Goal: Navigation & Orientation: Find specific page/section

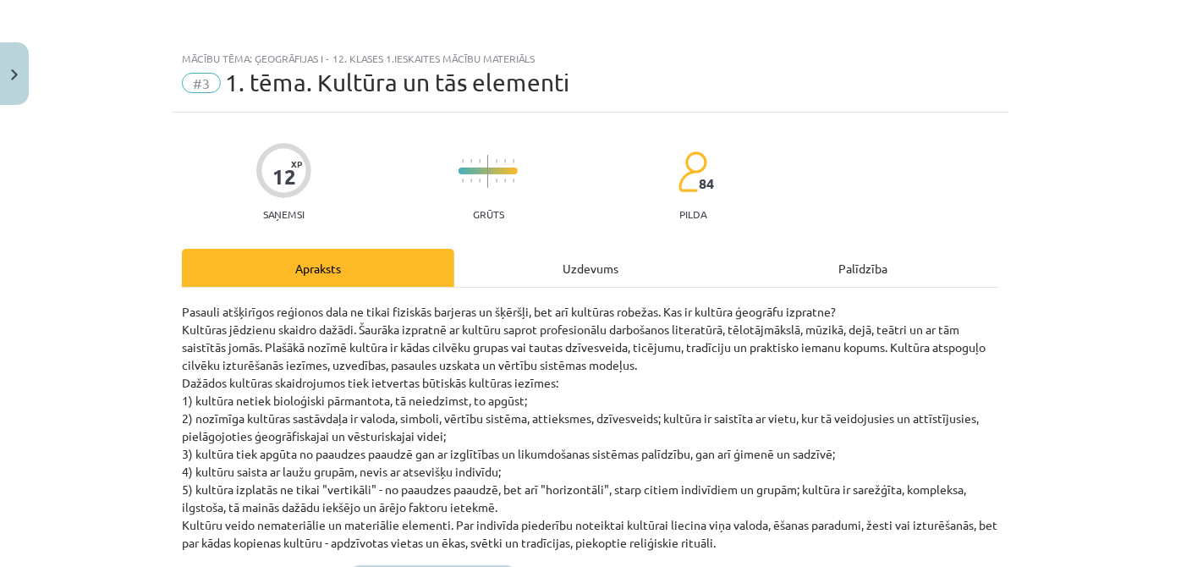
click at [562, 279] on div "Uzdevums" at bounding box center [590, 268] width 273 height 38
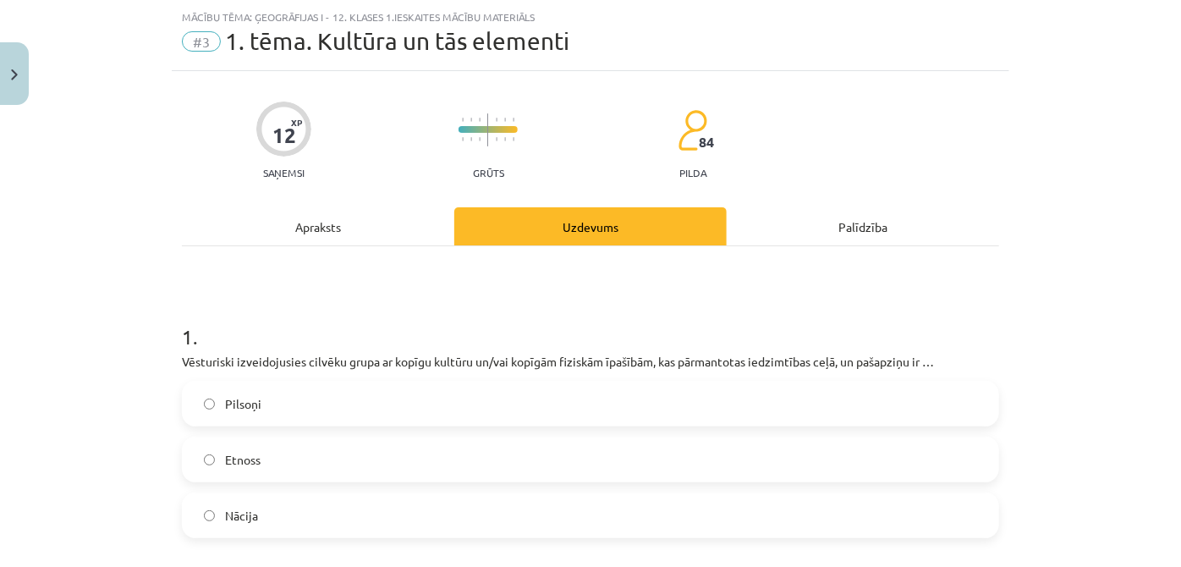
scroll to position [42, 0]
click at [341, 228] on div "Apraksts" at bounding box center [318, 225] width 273 height 38
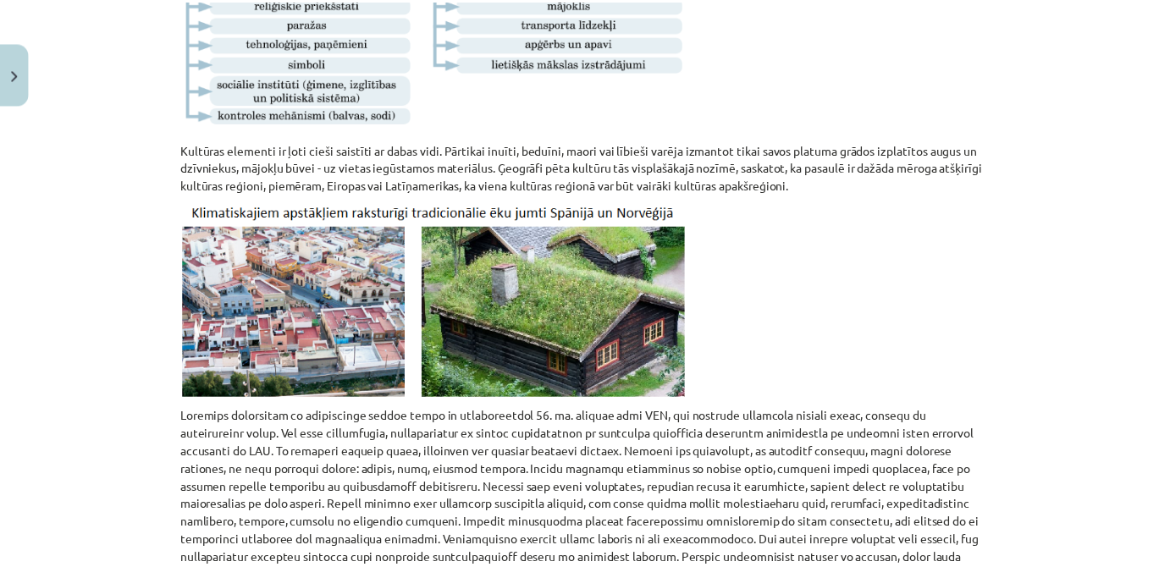
scroll to position [698, 0]
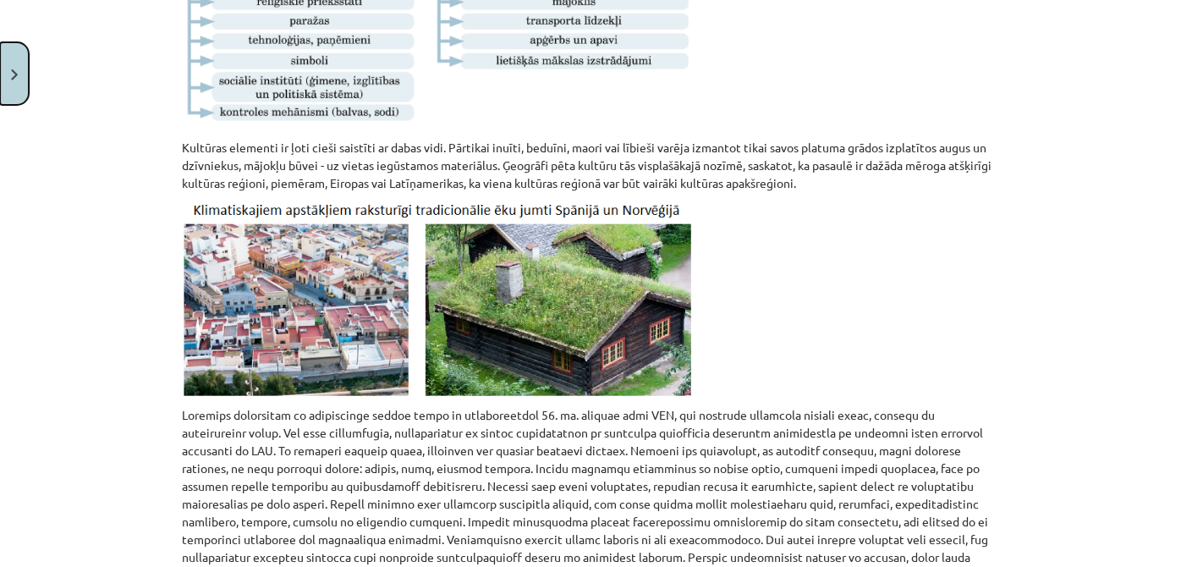
click at [18, 91] on button "Close" at bounding box center [14, 73] width 29 height 63
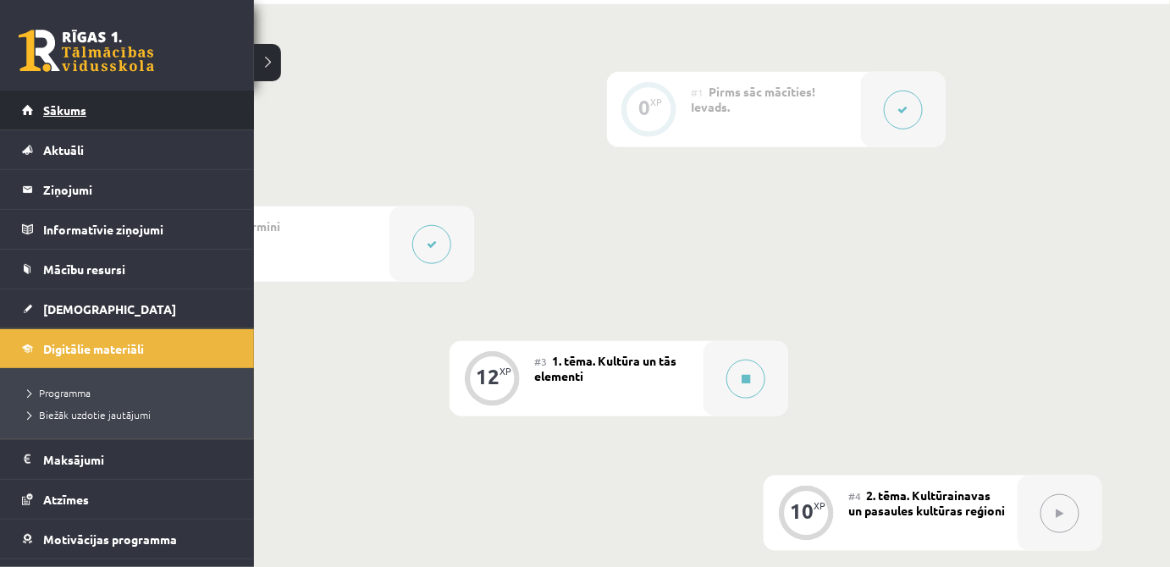
click at [41, 111] on link "Sākums" at bounding box center [127, 110] width 211 height 39
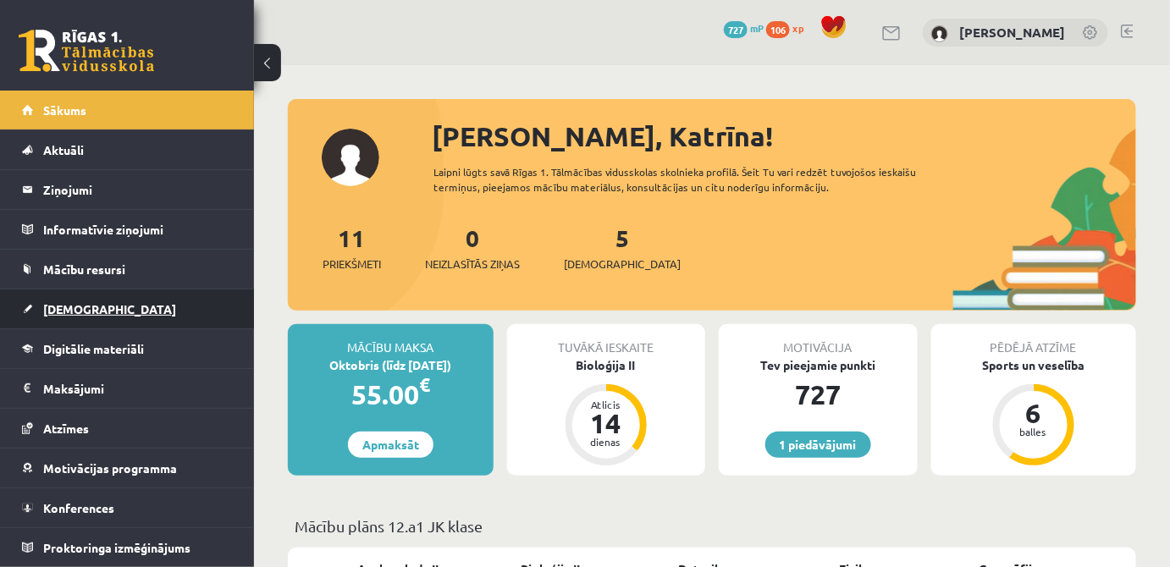
click at [96, 300] on link "[DEMOGRAPHIC_DATA]" at bounding box center [127, 308] width 211 height 39
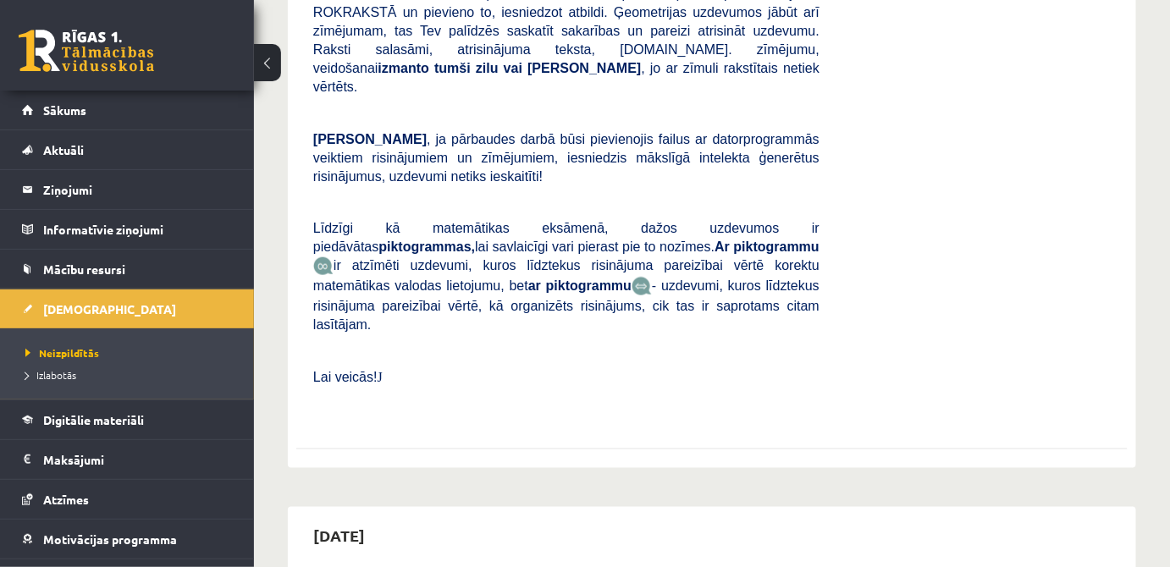
scroll to position [384, 0]
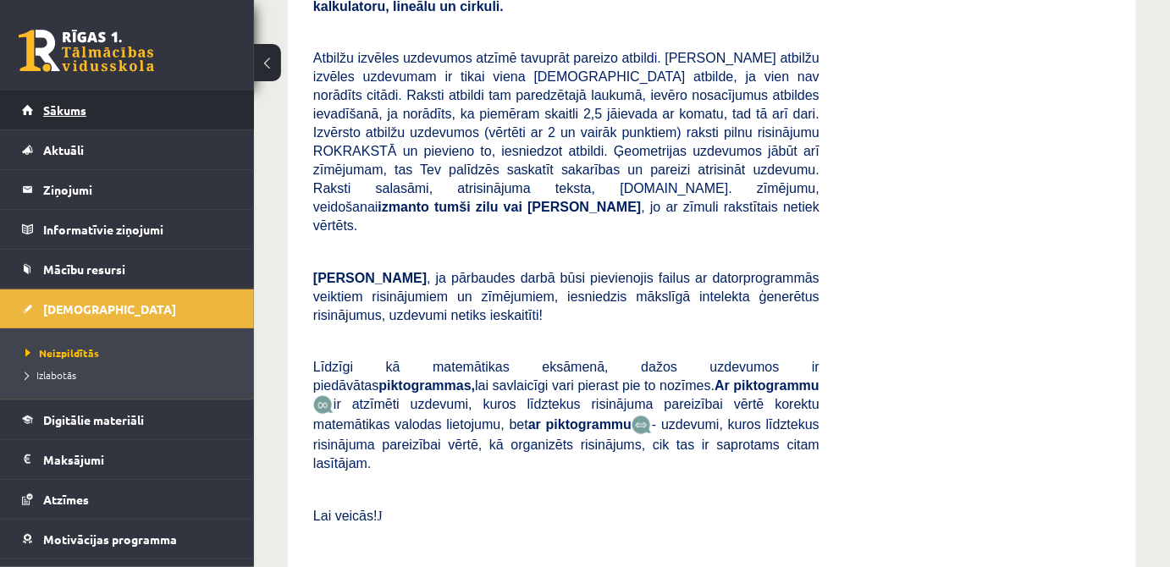
click at [109, 120] on link "Sākums" at bounding box center [127, 110] width 211 height 39
